Goal: Information Seeking & Learning: Learn about a topic

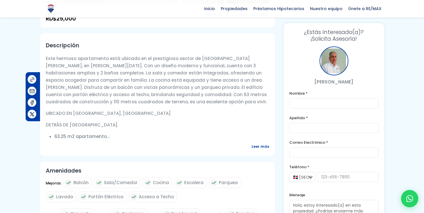
scroll to position [173, 0]
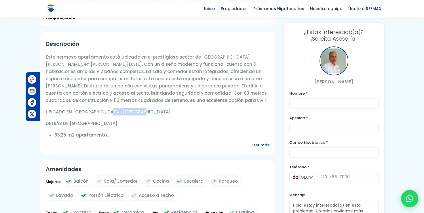
drag, startPoint x: 124, startPoint y: 101, endPoint x: 103, endPoint y: 102, distance: 21.9
click at [103, 108] on p "UBICADO EN [GEOGRAPHIC_DATA], [GEOGRAPHIC_DATA]" at bounding box center [158, 111] width 224 height 7
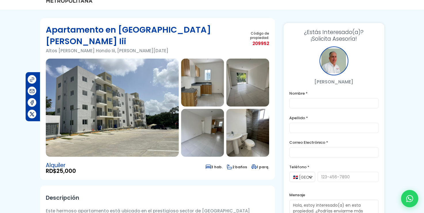
scroll to position [0, 0]
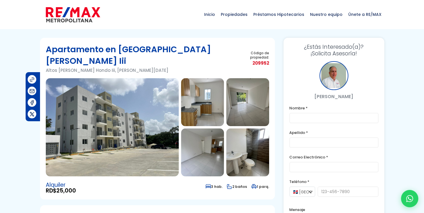
click at [166, 86] on img at bounding box center [112, 127] width 133 height 98
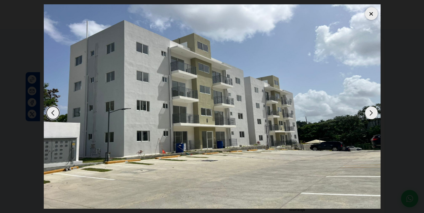
click at [373, 112] on div "Next slide" at bounding box center [371, 112] width 13 height 13
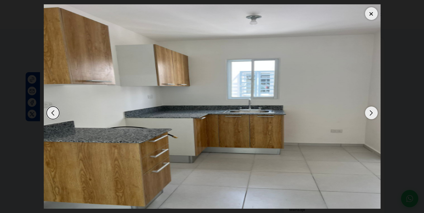
click at [373, 112] on div "Next slide" at bounding box center [371, 112] width 13 height 13
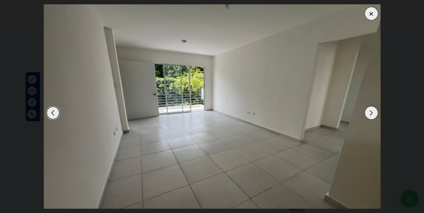
click at [373, 112] on div "Next slide" at bounding box center [371, 112] width 13 height 13
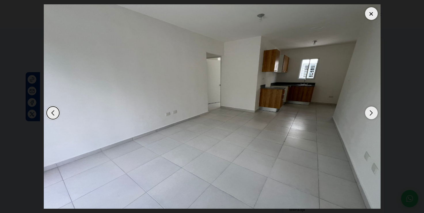
click at [373, 112] on div "Next slide" at bounding box center [371, 112] width 13 height 13
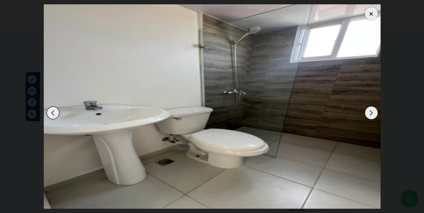
click at [373, 112] on div "Next slide" at bounding box center [371, 112] width 13 height 13
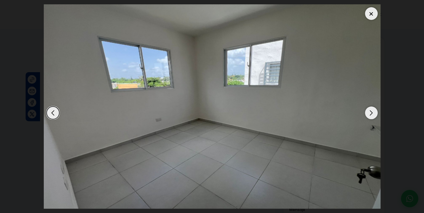
click at [373, 112] on div "Next slide" at bounding box center [371, 112] width 13 height 13
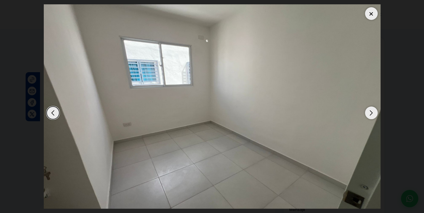
click at [373, 112] on div "Next slide" at bounding box center [371, 112] width 13 height 13
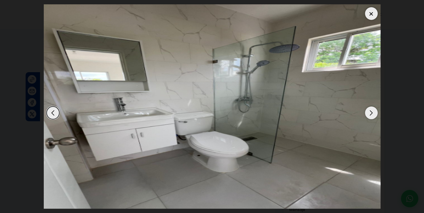
click at [373, 112] on div "Next slide" at bounding box center [371, 112] width 13 height 13
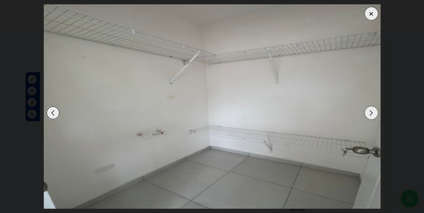
click at [373, 112] on div "Next slide" at bounding box center [371, 112] width 13 height 13
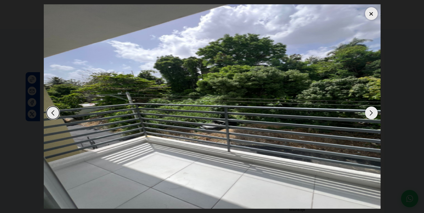
click at [373, 112] on div "Next slide" at bounding box center [371, 112] width 13 height 13
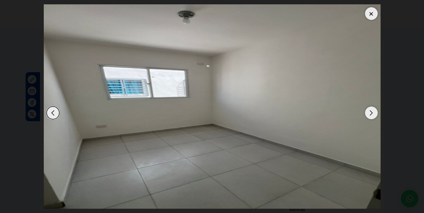
click at [373, 112] on div "Next slide" at bounding box center [371, 112] width 13 height 13
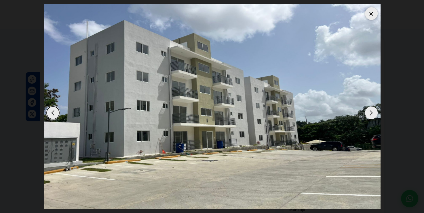
click at [373, 112] on div "Next slide" at bounding box center [371, 112] width 13 height 13
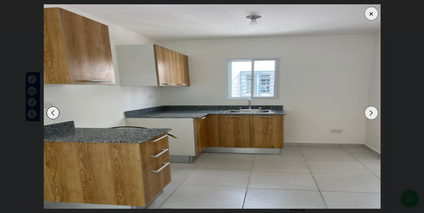
click at [376, 12] on div at bounding box center [371, 13] width 13 height 13
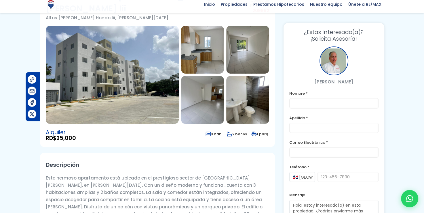
scroll to position [58, 0]
